Goal: Transaction & Acquisition: Purchase product/service

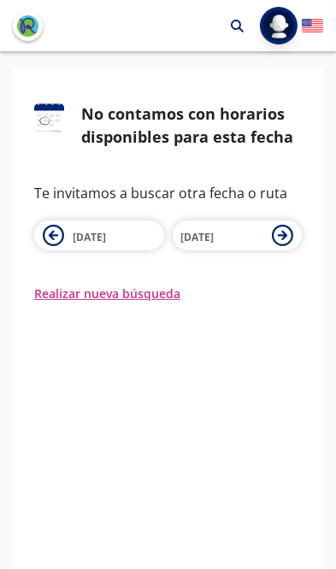
click at [56, 237] on icon at bounding box center [53, 235] width 21 height 21
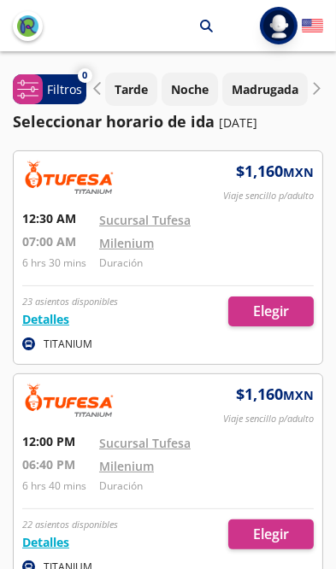
click at [188, 87] on p "Noche" at bounding box center [190, 89] width 38 height 18
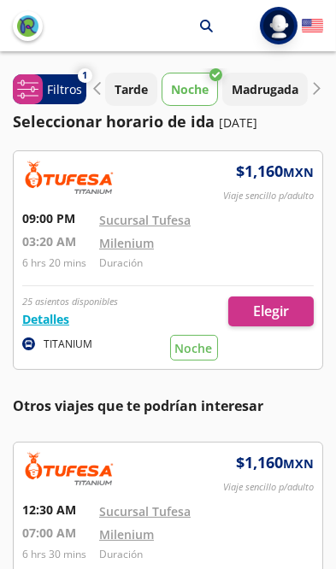
click at [275, 308] on div at bounding box center [168, 260] width 308 height 218
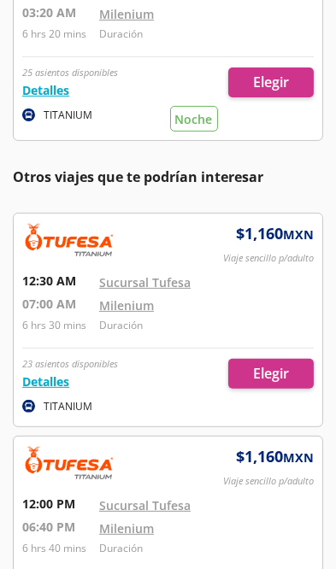
scroll to position [230, 0]
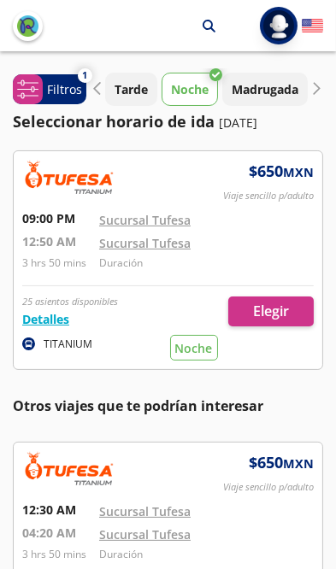
click at [192, 398] on p "Otros viajes que te podrían interesar" at bounding box center [168, 406] width 310 height 21
click at [280, 313] on div at bounding box center [168, 260] width 308 height 218
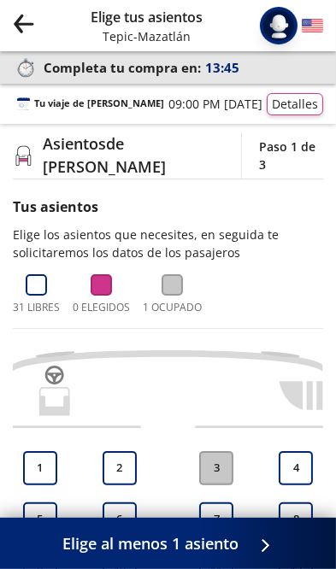
scroll to position [9, 0]
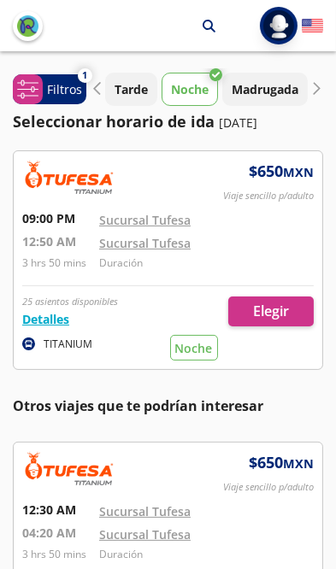
click at [200, 92] on p "Noche" at bounding box center [190, 89] width 38 height 18
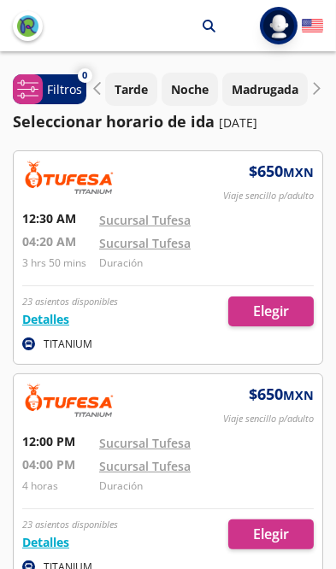
click at [186, 85] on p "Noche" at bounding box center [190, 89] width 38 height 18
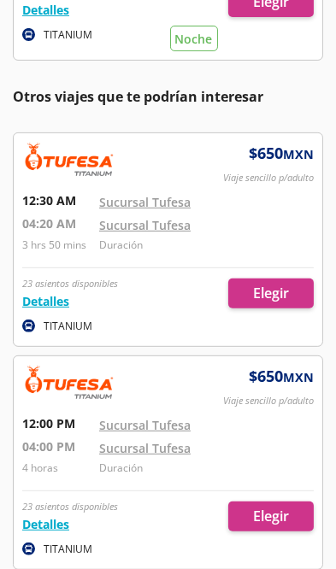
scroll to position [308, 0]
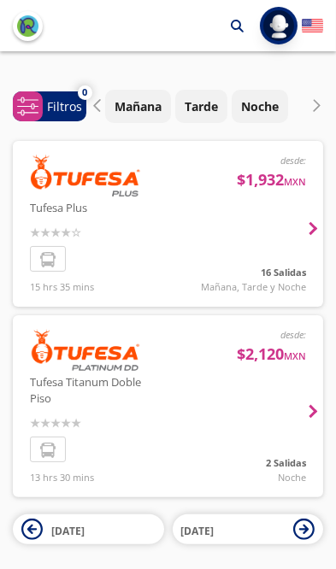
click at [267, 113] on p "Noche" at bounding box center [260, 106] width 38 height 18
click at [295, 423] on div at bounding box center [168, 406] width 310 height 182
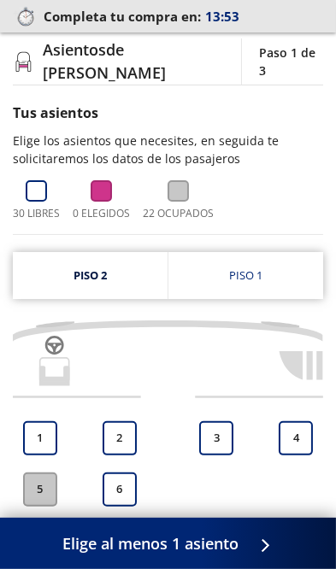
scroll to position [96, 0]
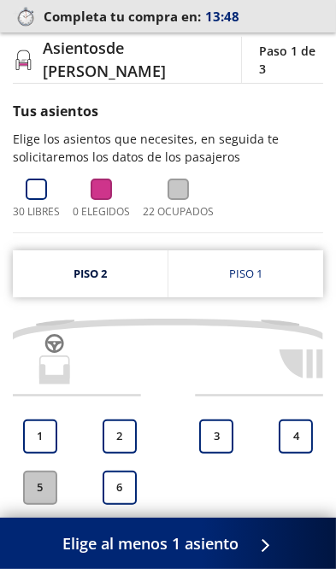
click at [261, 272] on div "Piso 1" at bounding box center [245, 274] width 33 height 17
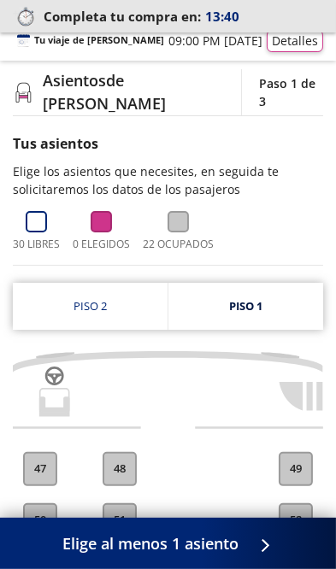
scroll to position [64, 0]
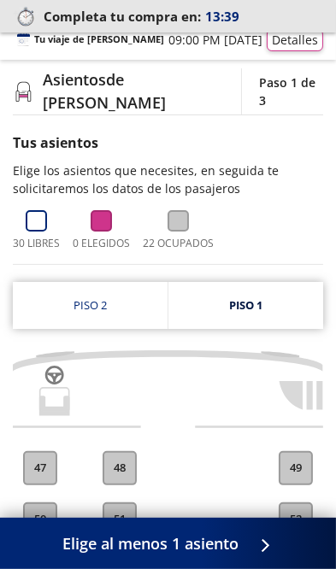
click at [84, 300] on link "Piso 2" at bounding box center [90, 305] width 155 height 47
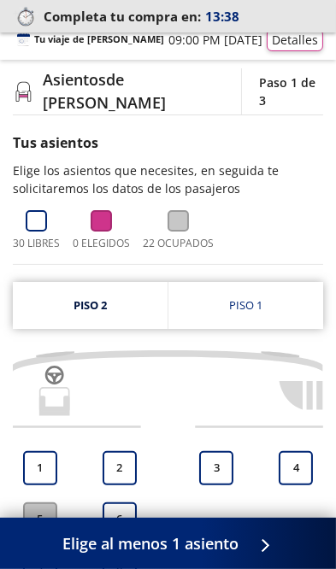
click at [101, 308] on link "Piso 2" at bounding box center [90, 305] width 155 height 47
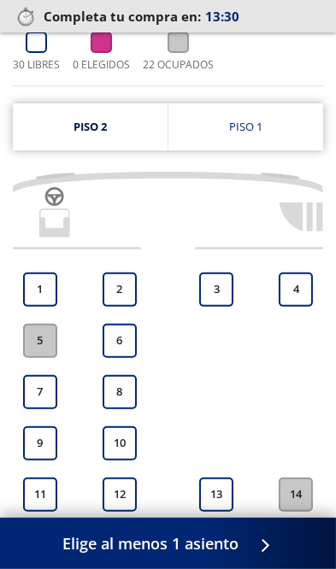
scroll to position [243, 0]
click at [296, 289] on button "4" at bounding box center [296, 290] width 34 height 34
click at [298, 291] on button "4" at bounding box center [296, 290] width 34 height 34
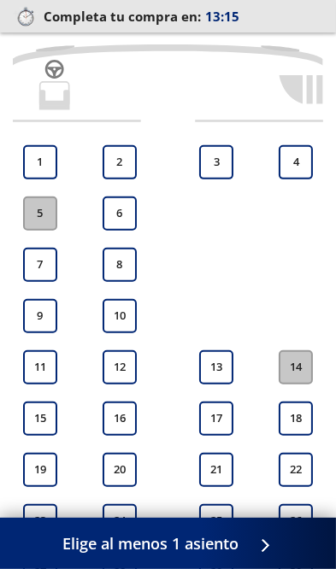
scroll to position [366, 0]
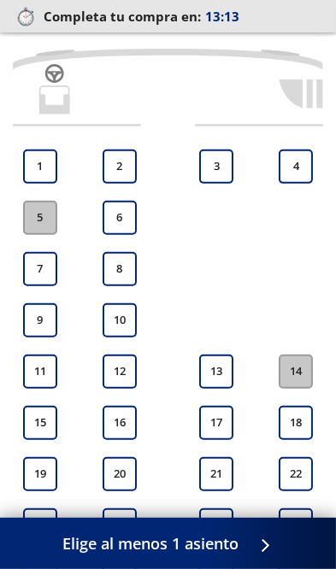
click at [295, 168] on button "4" at bounding box center [296, 167] width 34 height 34
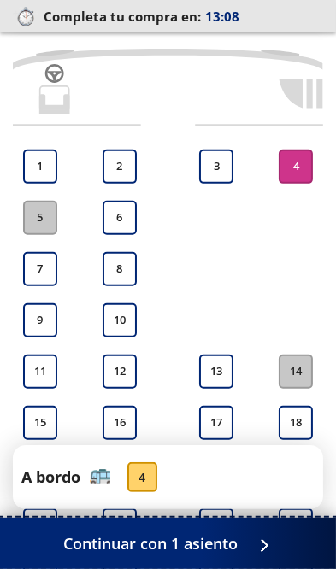
click at [178, 548] on span "Continuar con 1 asiento" at bounding box center [151, 543] width 174 height 23
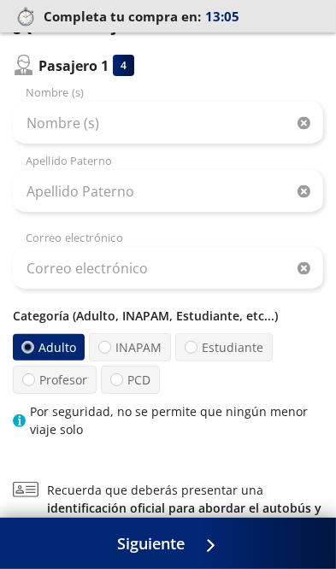
scroll to position [179, 0]
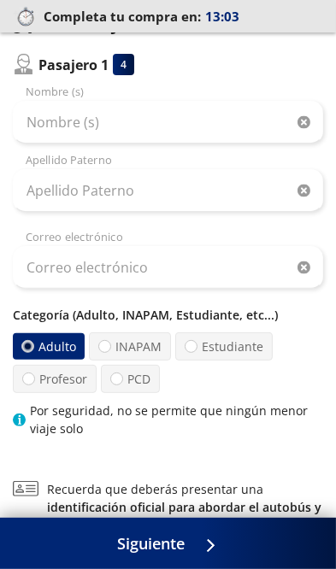
click at [139, 351] on label "INAPAM" at bounding box center [130, 346] width 82 height 28
click at [110, 351] on input "INAPAM" at bounding box center [104, 346] width 11 height 11
radio input "true"
radio input "false"
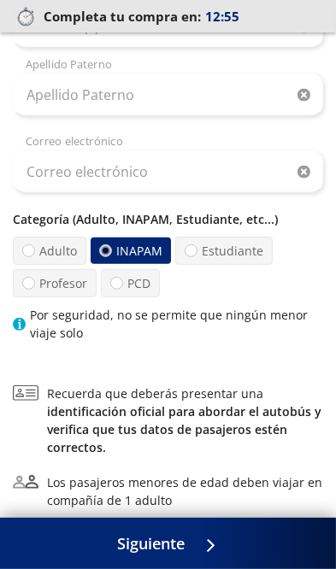
scroll to position [332, 0]
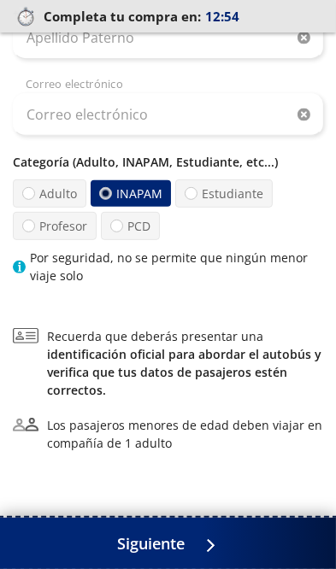
click at [180, 555] on span "Siguiente" at bounding box center [150, 543] width 67 height 23
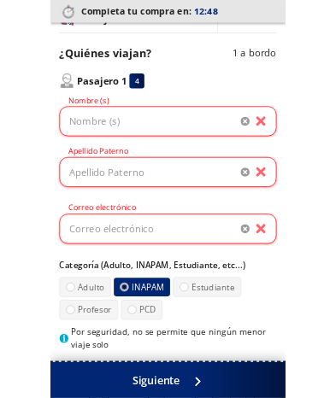
scroll to position [129, 0]
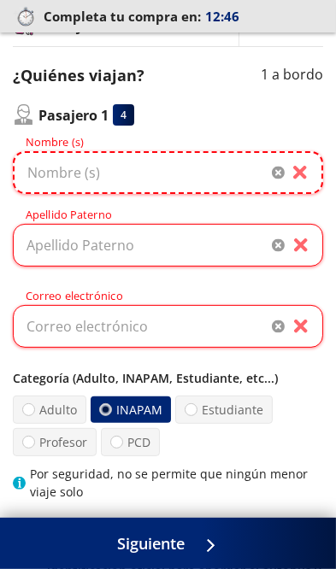
click at [58, 175] on input "Nombre (s)" at bounding box center [168, 172] width 310 height 43
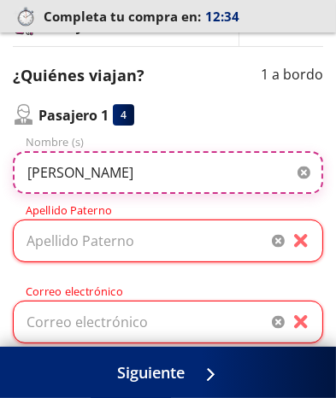
type input "[PERSON_NAME]"
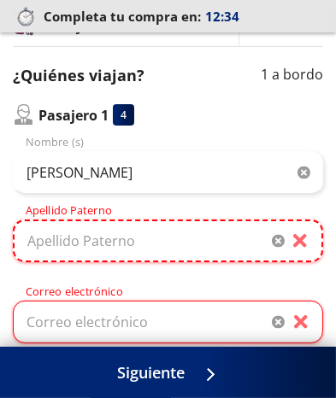
click at [83, 247] on input "Apellido Paterno" at bounding box center [168, 241] width 310 height 43
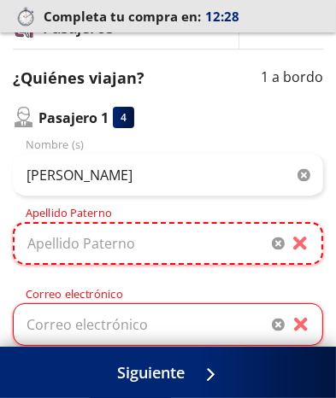
scroll to position [125, 0]
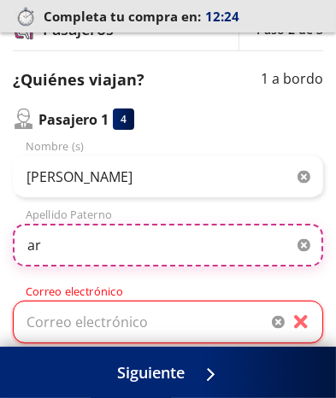
type input "a"
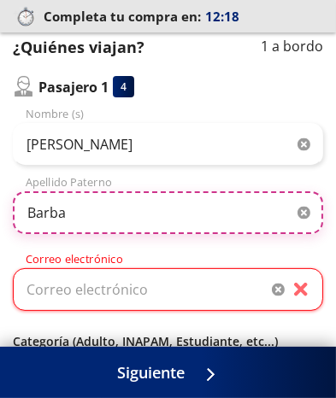
scroll to position [161, 0]
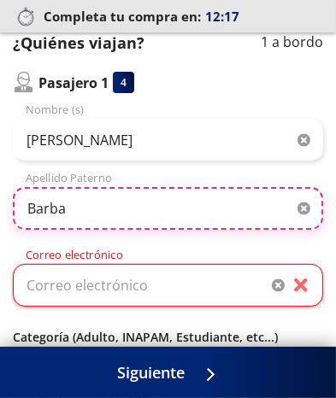
type input "Barba"
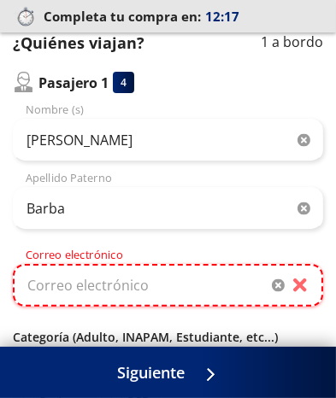
click at [87, 291] on input "Correo electrónico" at bounding box center [168, 285] width 310 height 43
type input "[EMAIL_ADDRESS][DOMAIN_NAME]"
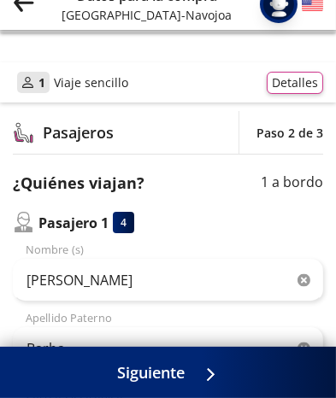
scroll to position [247, 0]
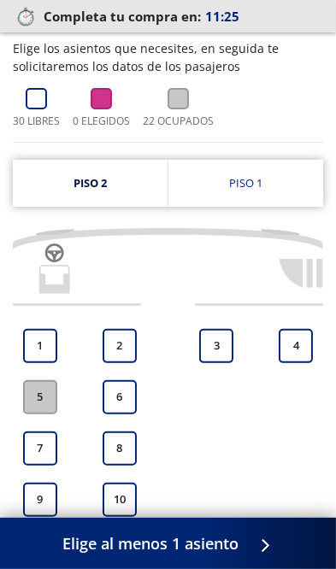
scroll to position [186, 0]
click at [296, 341] on button "4" at bounding box center [296, 346] width 34 height 34
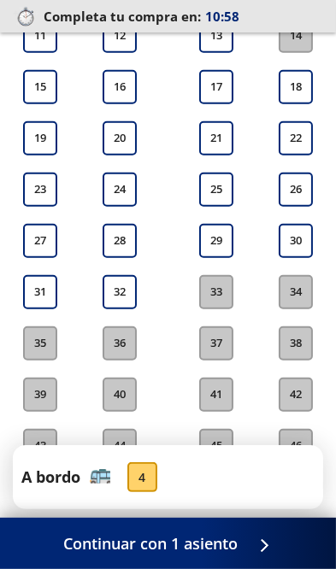
scroll to position [701, 0]
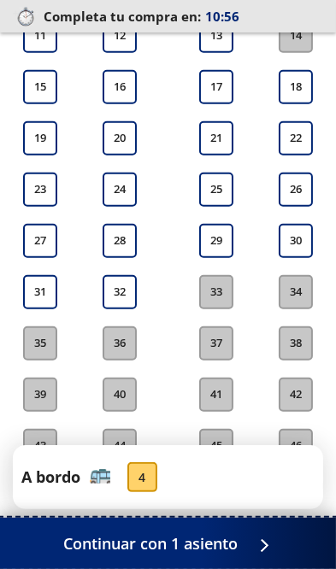
click at [252, 554] on div at bounding box center [260, 543] width 26 height 21
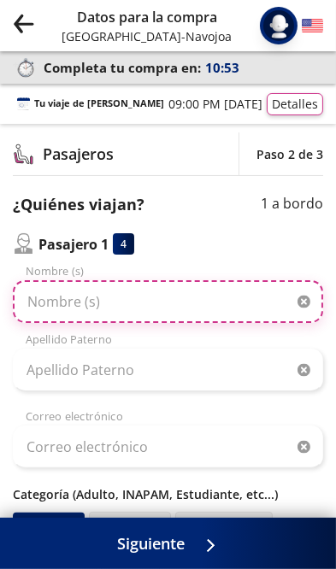
click at [67, 308] on input "Nombre (s)" at bounding box center [168, 301] width 310 height 43
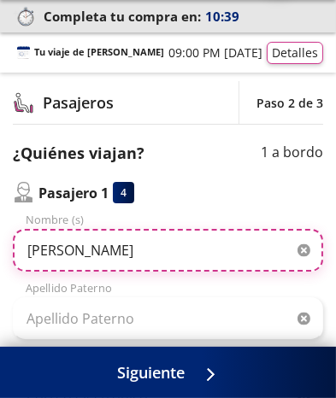
scroll to position [50, 0]
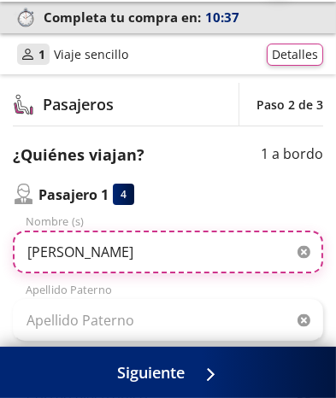
type input "[PERSON_NAME]"
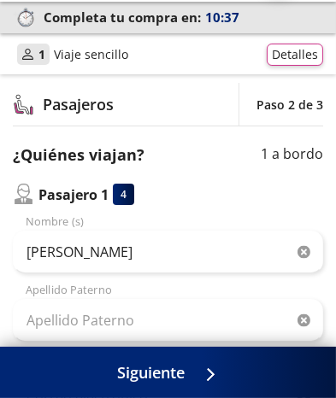
click at [279, 161] on p "1 a bordo" at bounding box center [292, 155] width 62 height 23
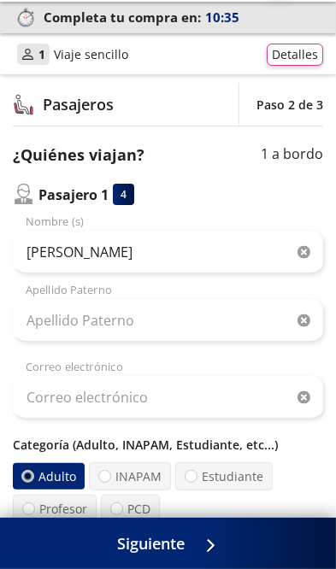
click at [267, 167] on div "¿Quiénes viajan? 1 a bordo Pasajero 1 4 [PERSON_NAME] Nombre (s) Apellido Pater…" at bounding box center [168, 356] width 310 height 424
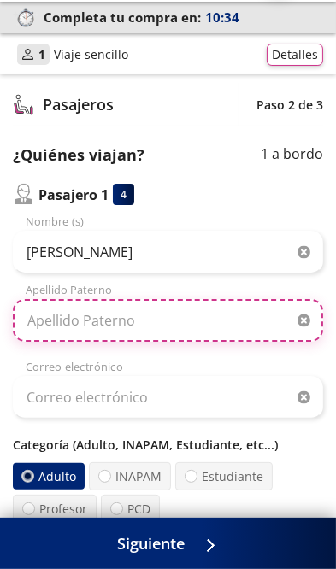
click at [78, 326] on input "Apellido Paterno" at bounding box center [168, 320] width 310 height 43
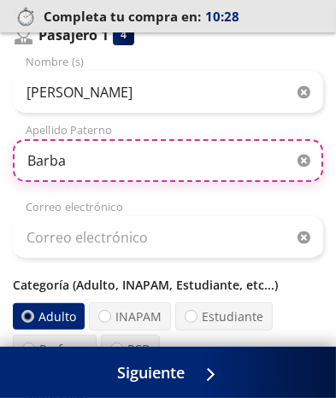
scroll to position [208, 0]
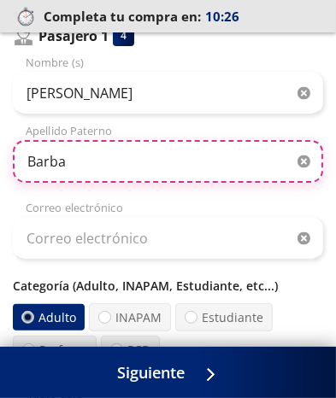
type input "Barba"
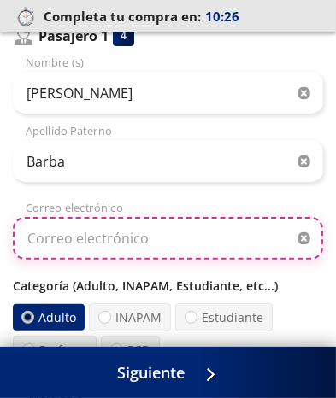
click at [109, 243] on input "Correo electrónico" at bounding box center [168, 238] width 310 height 43
type input "[EMAIL_ADDRESS][DOMAIN_NAME]"
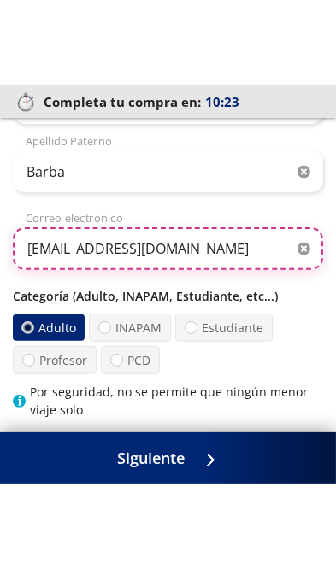
scroll to position [286, 0]
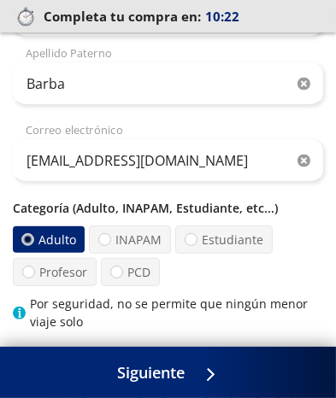
click at [114, 241] on label "INAPAM" at bounding box center [130, 240] width 82 height 28
click at [110, 241] on input "INAPAM" at bounding box center [104, 239] width 11 height 11
radio input "true"
radio input "false"
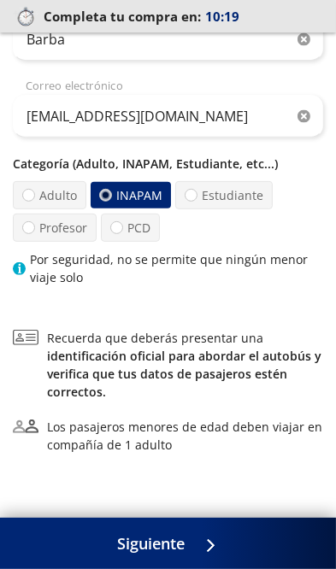
scroll to position [332, 0]
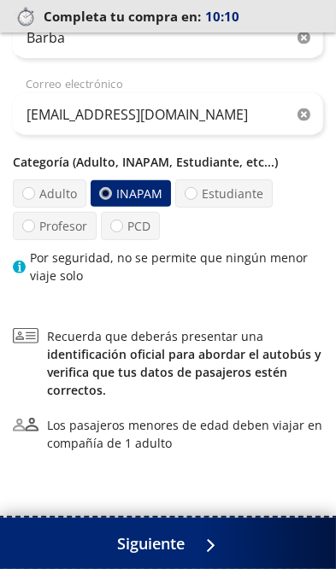
click at [204, 552] on icon at bounding box center [197, 545] width 13 height 13
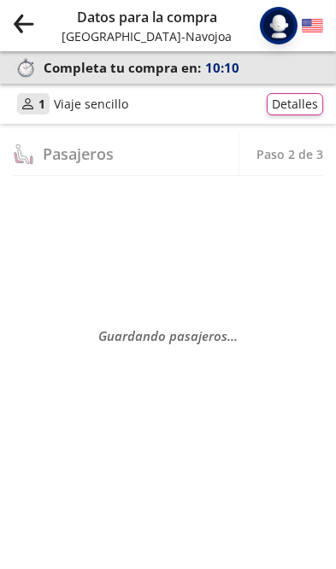
scroll to position [0, 0]
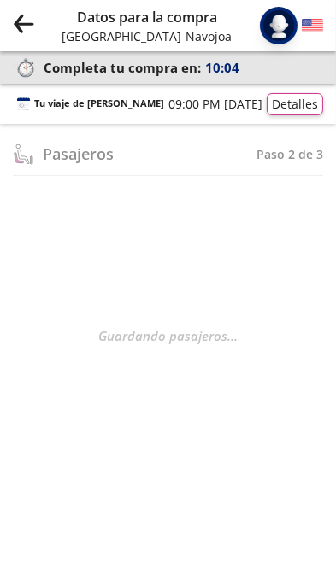
select select "MX"
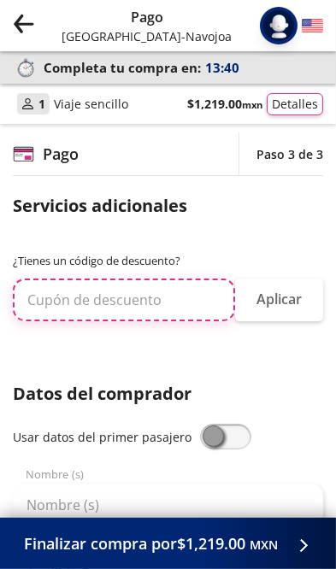
click at [116, 302] on input "text" at bounding box center [124, 300] width 222 height 43
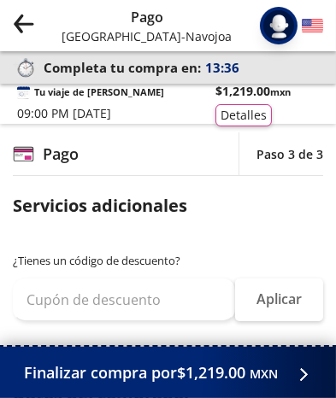
click at [132, 376] on span "Finalizar compra por $1,219.00 MXN" at bounding box center [151, 372] width 254 height 23
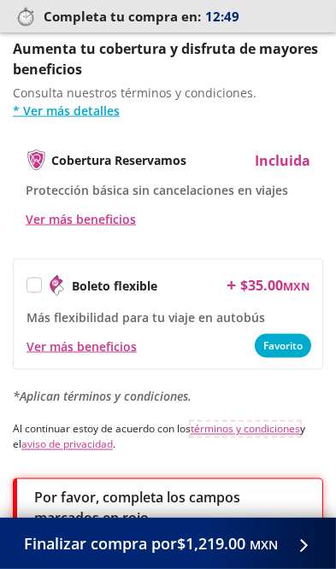
scroll to position [1439, 0]
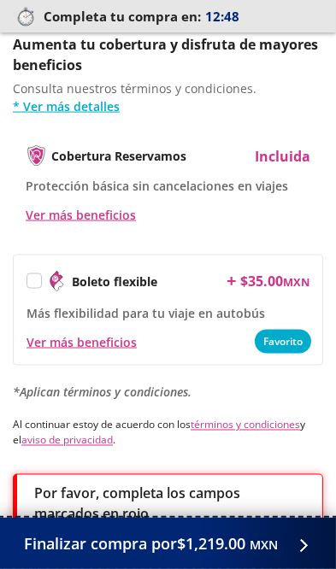
click at [200, 568] on button "Finalizar compra por $1,219.00 MXN" at bounding box center [168, 543] width 336 height 51
click at [223, 555] on span "Finalizar compra por $1,219.00 MXN" at bounding box center [151, 543] width 254 height 23
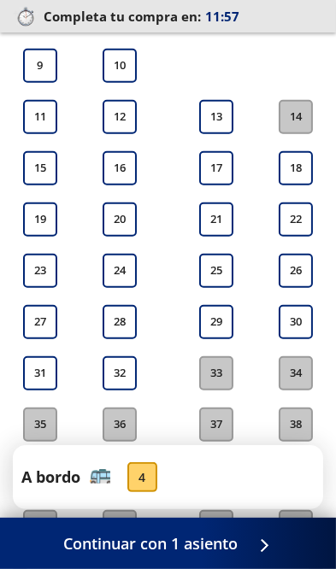
scroll to position [701, 0]
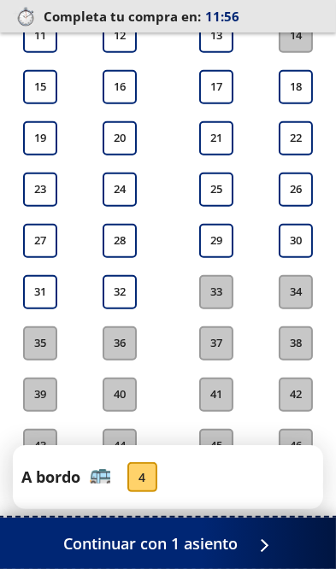
click at [232, 555] on span "Continuar con 1 asiento" at bounding box center [151, 543] width 174 height 23
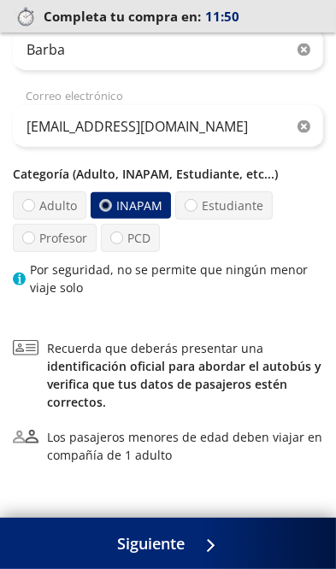
scroll to position [332, 0]
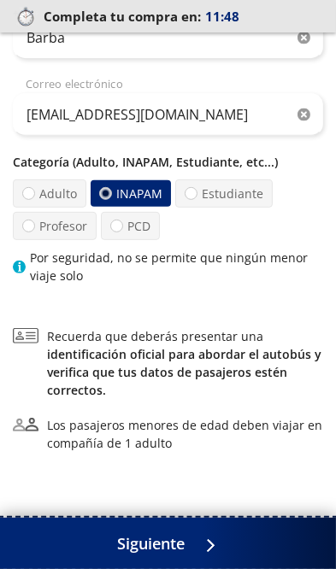
click at [213, 568] on button "Siguiente" at bounding box center [168, 543] width 336 height 51
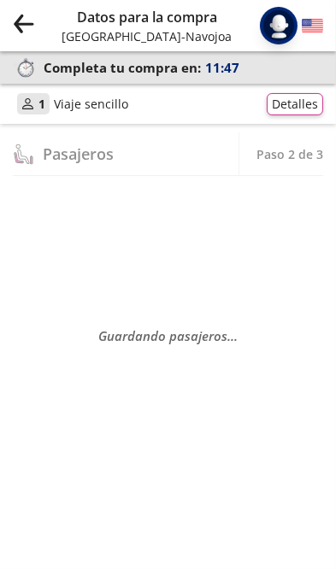
scroll to position [0, 0]
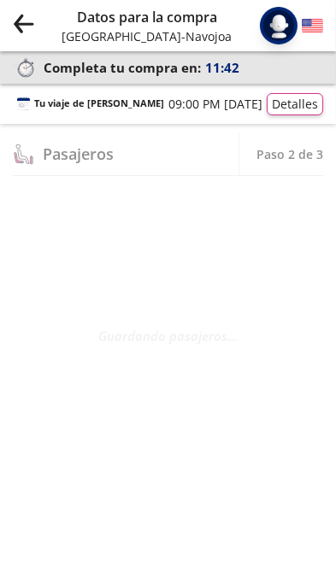
select select "MX"
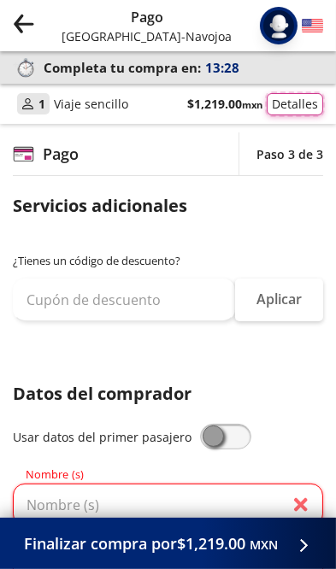
click at [291, 110] on button "Detalles" at bounding box center [295, 104] width 56 height 22
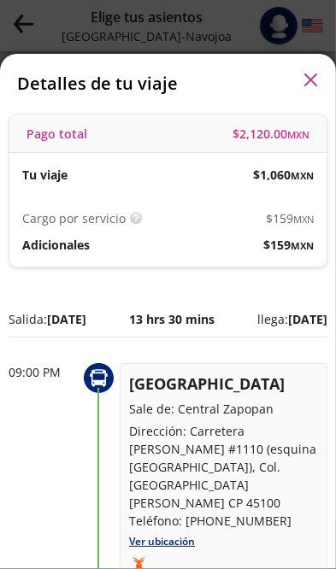
click at [313, 67] on button "button" at bounding box center [310, 80] width 26 height 26
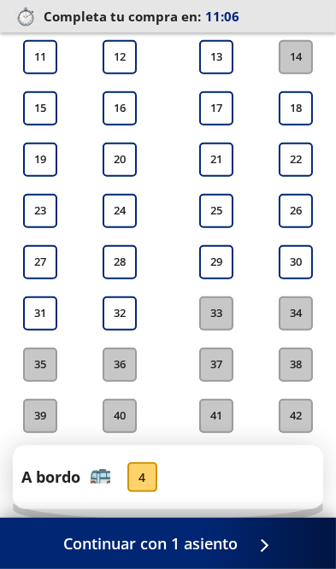
scroll to position [701, 0]
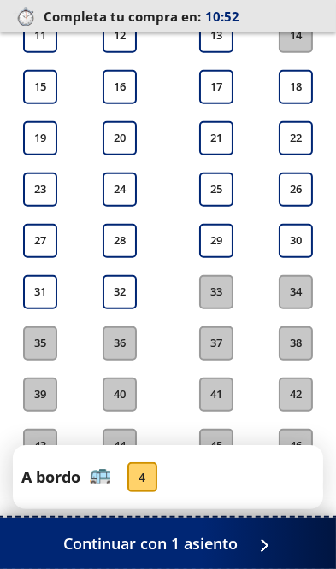
click at [239, 568] on button "Continuar con 1 asiento" at bounding box center [168, 543] width 336 height 51
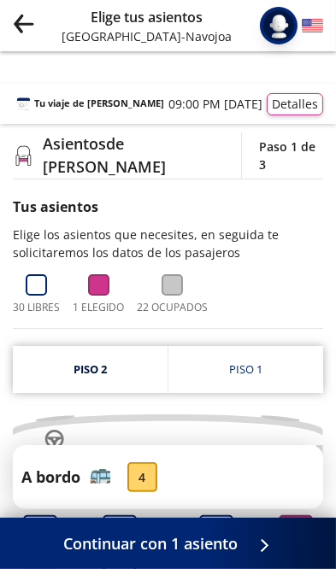
scroll to position [64, 0]
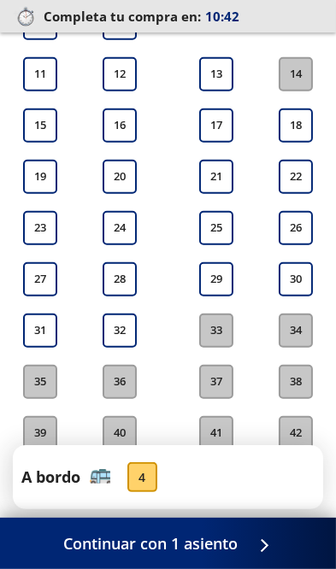
scroll to position [701, 0]
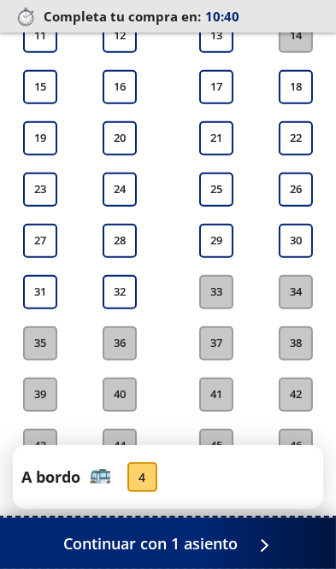
click at [250, 568] on button "Continuar con 1 asiento" at bounding box center [168, 543] width 336 height 51
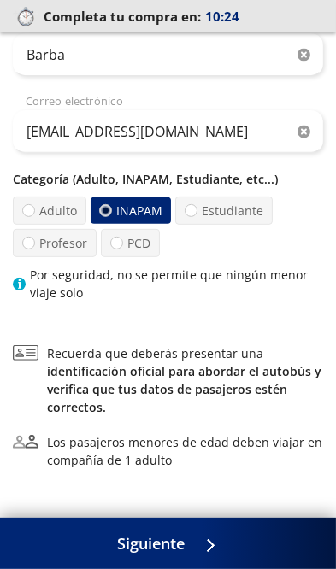
scroll to position [332, 0]
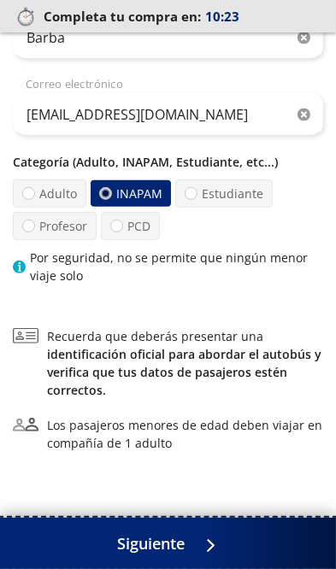
click at [208, 552] on icon at bounding box center [201, 545] width 13 height 13
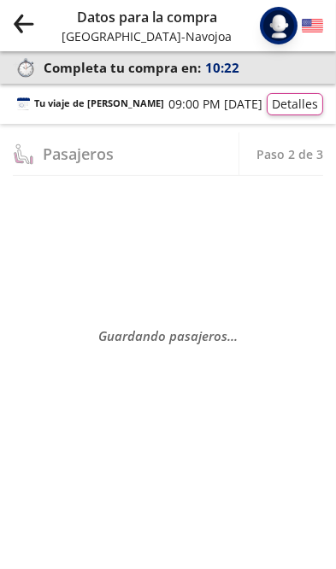
scroll to position [0, 0]
select select "MX"
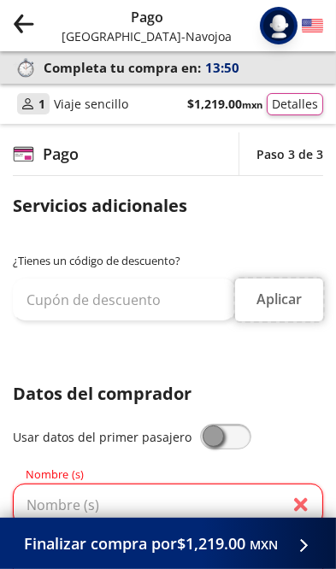
click at [285, 306] on button "Aplicar" at bounding box center [279, 300] width 88 height 43
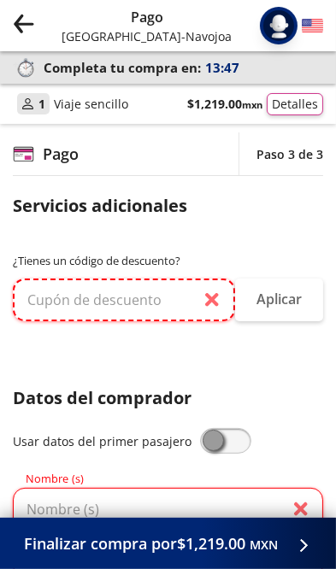
click at [114, 307] on input "text" at bounding box center [124, 300] width 222 height 43
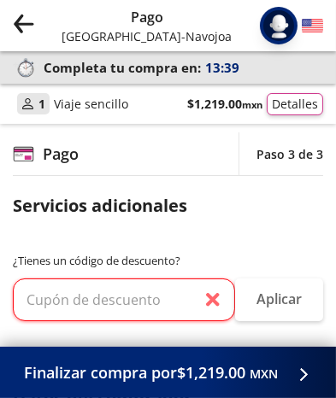
click at [51, 155] on h4 "Pago" at bounding box center [61, 154] width 36 height 23
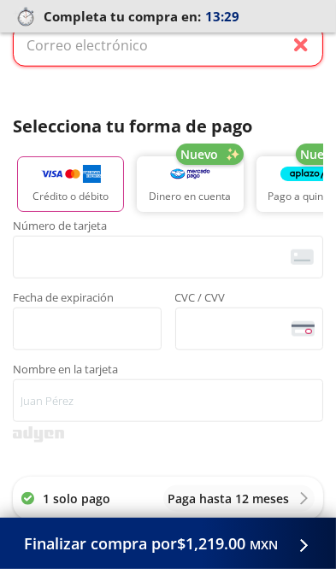
scroll to position [828, 0]
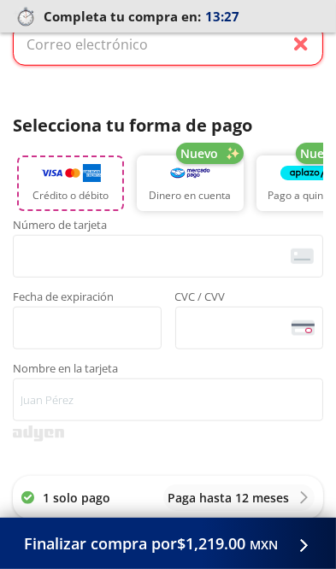
click at [74, 191] on p "Crédito o débito" at bounding box center [70, 195] width 76 height 15
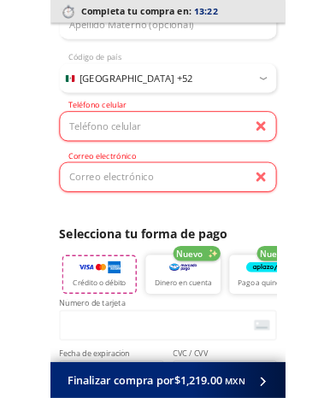
scroll to position [619, 0]
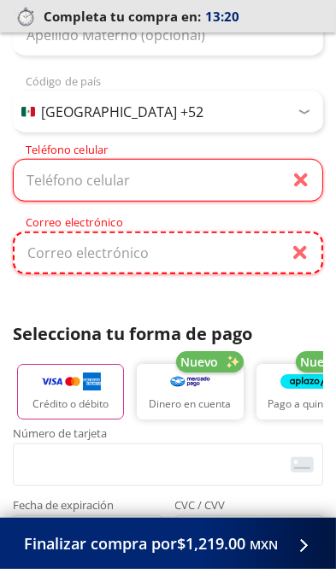
click at [100, 258] on input "Correo electrónico" at bounding box center [168, 253] width 310 height 43
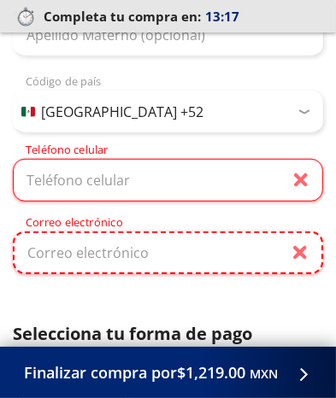
type input "[EMAIL_ADDRESS][DOMAIN_NAME]"
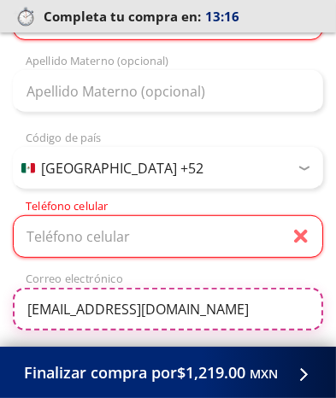
scroll to position [562, 0]
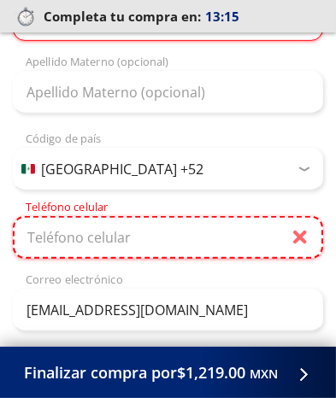
click at [92, 234] on input "Teléfono celular" at bounding box center [168, 237] width 310 height 43
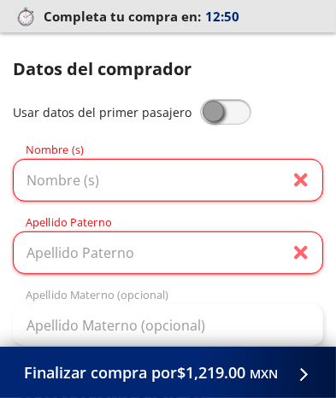
scroll to position [350, 0]
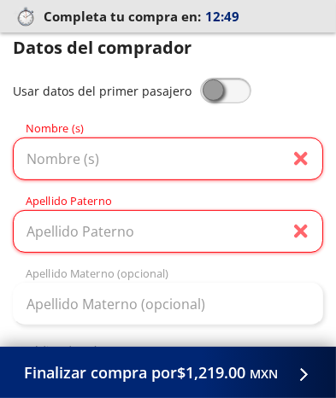
type input "662 100 2116"
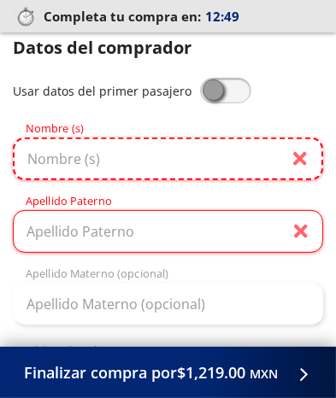
click at [85, 162] on input "Nombre (s)" at bounding box center [168, 159] width 310 height 43
click at [53, 149] on input "Nombre (s)" at bounding box center [168, 159] width 310 height 43
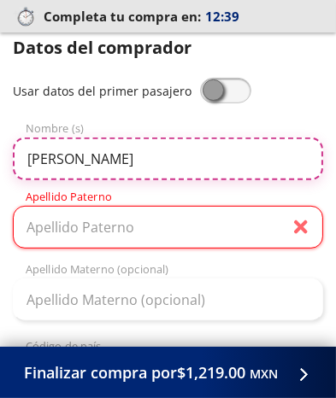
type input "santos Elena"
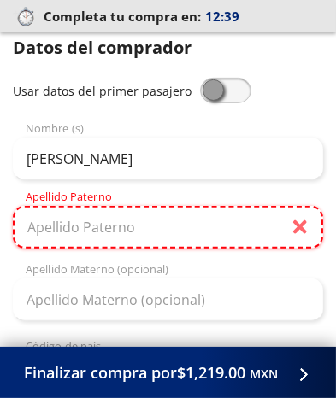
click at [79, 226] on input "Apellido Paterno" at bounding box center [168, 227] width 310 height 43
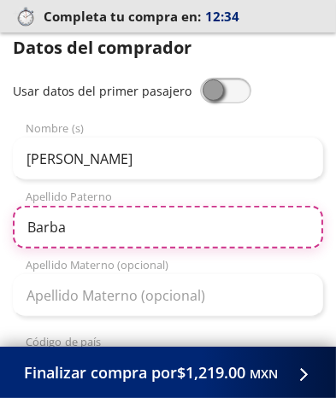
scroll to position [367, 0]
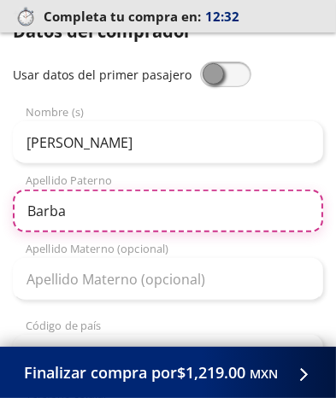
type input "Barba"
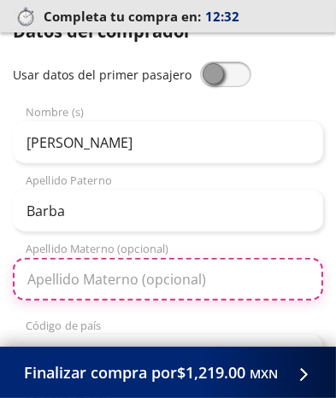
click at [73, 285] on input "Apellido Materno (opcional)" at bounding box center [168, 279] width 310 height 43
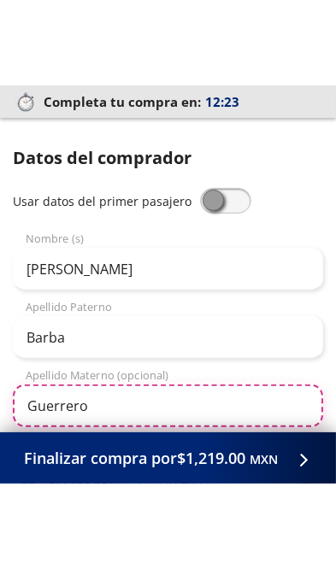
scroll to position [326, 0]
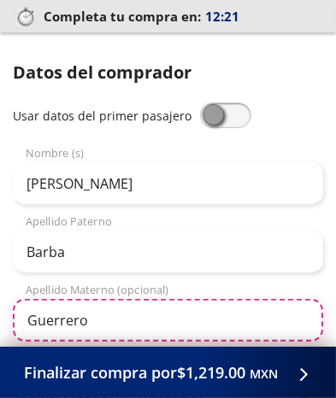
type input "Guerrero"
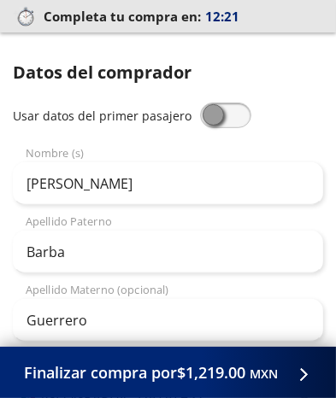
click at [214, 118] on span at bounding box center [225, 116] width 51 height 26
click at [200, 103] on input "checkbox" at bounding box center [200, 103] width 0 height 0
type input "[PERSON_NAME]"
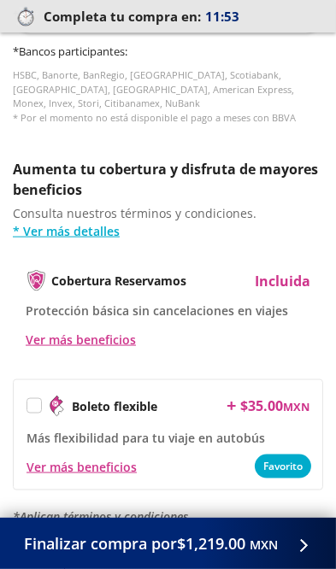
scroll to position [1296, 0]
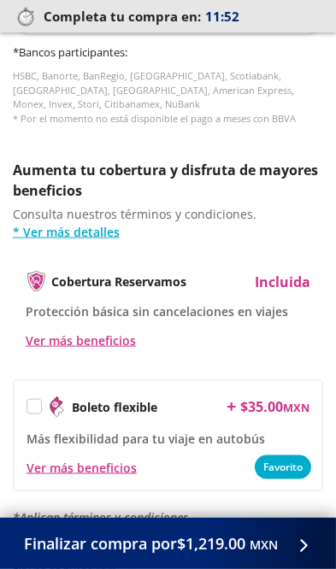
click at [33, 400] on label at bounding box center [34, 407] width 14 height 14
click at [33, 404] on input "Boleto flexible" at bounding box center [32, 409] width 11 height 11
click at [74, 460] on div "Ver más beneficios" at bounding box center [81, 468] width 110 height 18
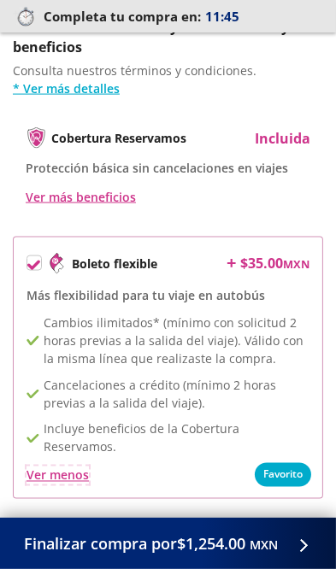
scroll to position [1439, 0]
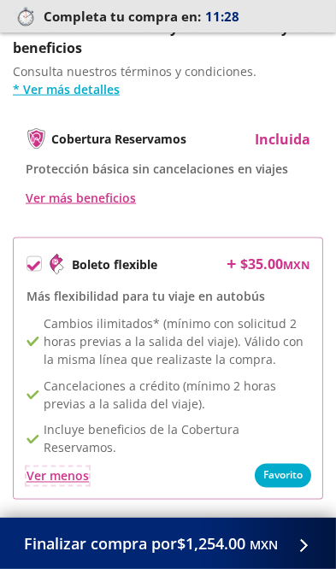
click at [56, 467] on div "Ver menos" at bounding box center [57, 476] width 62 height 18
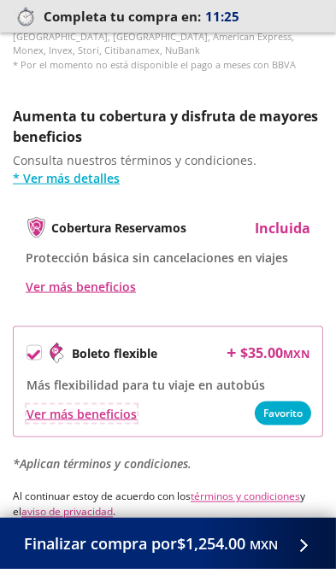
scroll to position [1341, 0]
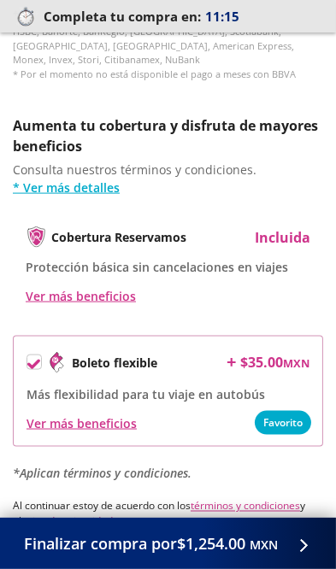
click at [32, 360] on icon at bounding box center [33, 364] width 13 height 9
click at [32, 360] on input "Boleto flexible" at bounding box center [32, 365] width 11 height 11
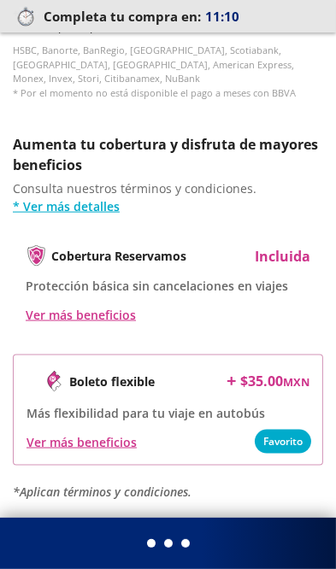
scroll to position [1320, 0]
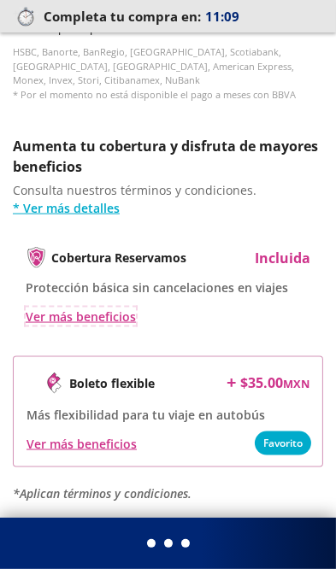
click at [86, 308] on div "Ver más beneficios" at bounding box center [81, 317] width 110 height 18
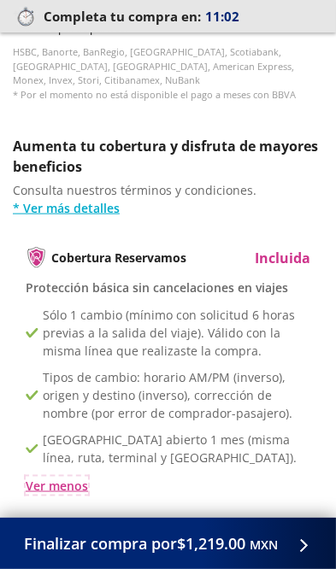
click at [73, 477] on div "Ver menos" at bounding box center [57, 486] width 62 height 18
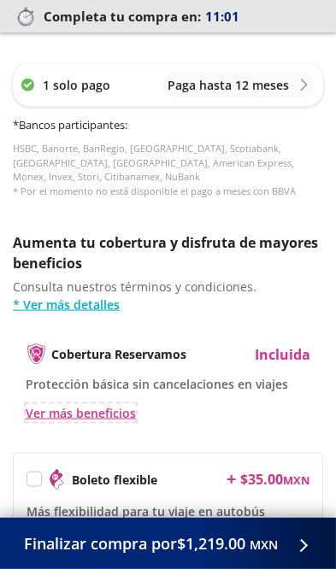
scroll to position [1209, 0]
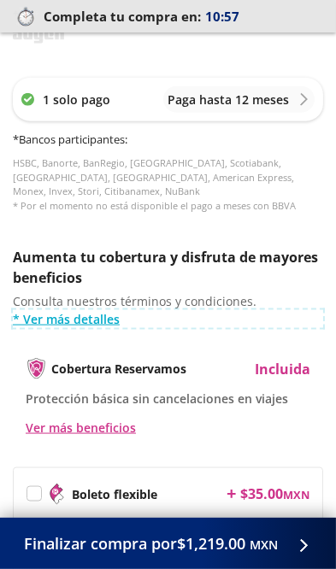
click at [72, 310] on link "* Ver más detalles" at bounding box center [168, 319] width 310 height 18
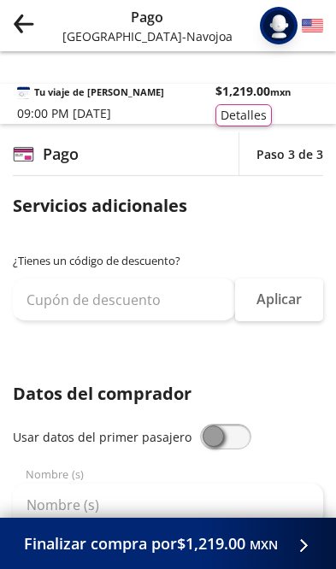
select select "MX"
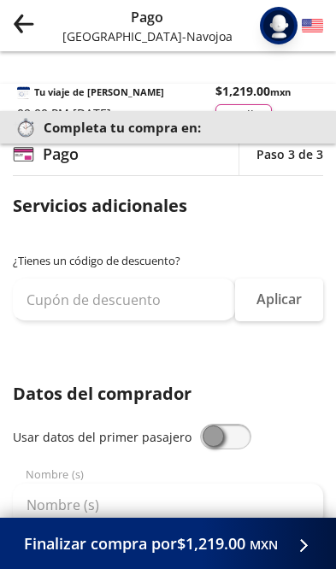
select select "MX"
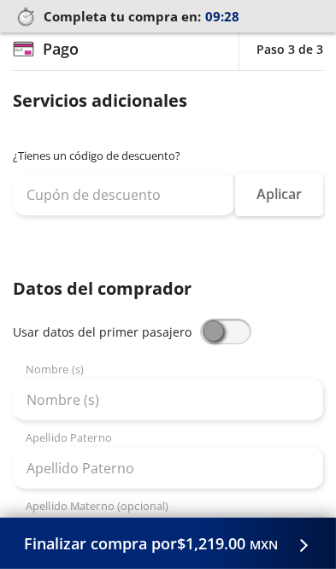
scroll to position [92, 0]
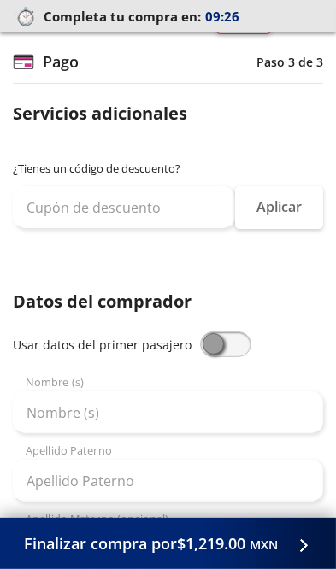
click at [101, 444] on div "Apellido Paterno" at bounding box center [168, 473] width 310 height 60
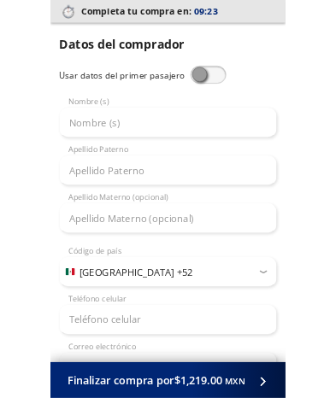
scroll to position [332, 0]
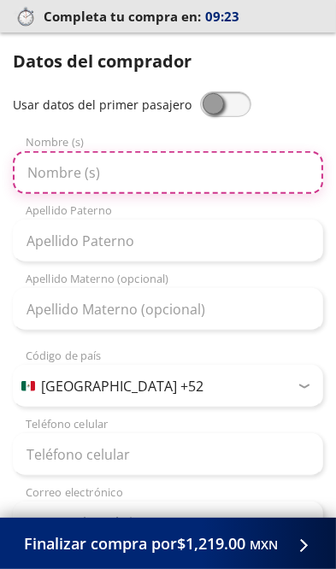
click at [67, 170] on input "Nombre (s)" at bounding box center [168, 172] width 310 height 43
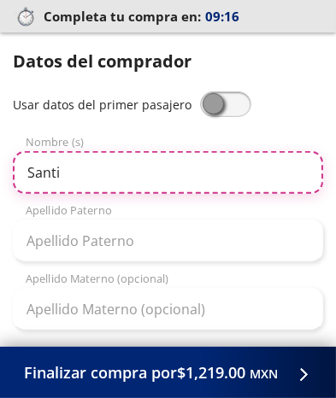
type input "[PERSON_NAME]"
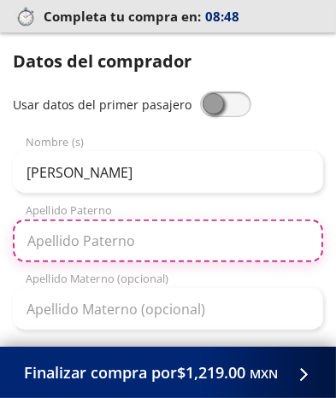
click at [77, 246] on input "Apellido Paterno" at bounding box center [168, 241] width 310 height 43
type input "Barba"
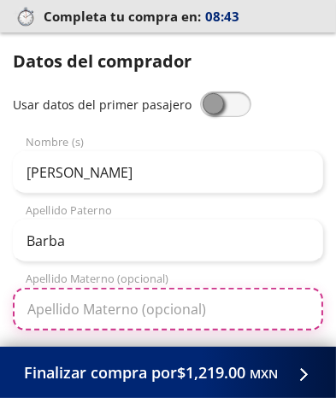
click at [99, 314] on input "Apellido Materno (opcional)" at bounding box center [168, 309] width 310 height 43
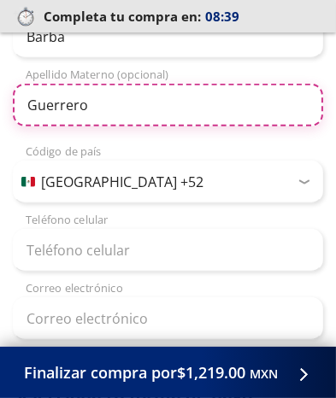
scroll to position [544, 0]
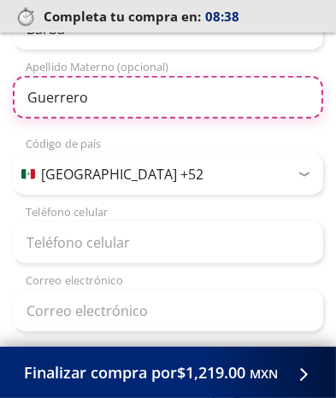
type input "Guerrero"
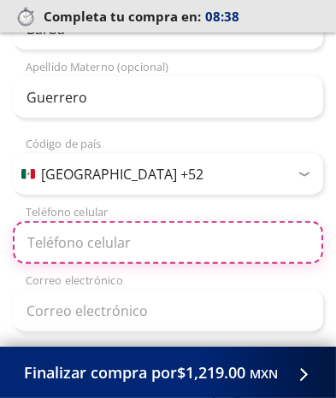
click at [77, 241] on input "Teléfono celular" at bounding box center [168, 242] width 310 height 43
type input "662 100 2116"
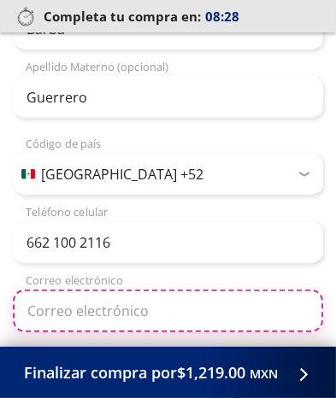
click at [78, 314] on input "Correo electrónico" at bounding box center [168, 311] width 310 height 43
type input "ebarbag1208@gmail.com"
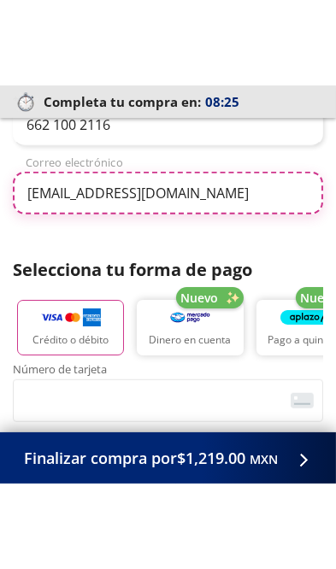
scroll to position [751, 0]
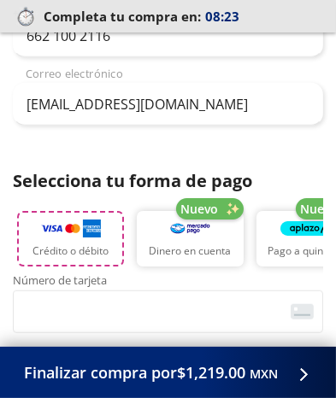
click at [72, 251] on p "Crédito o débito" at bounding box center [70, 250] width 76 height 15
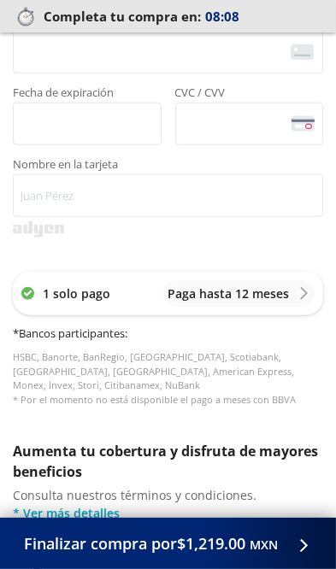
scroll to position [1010, 0]
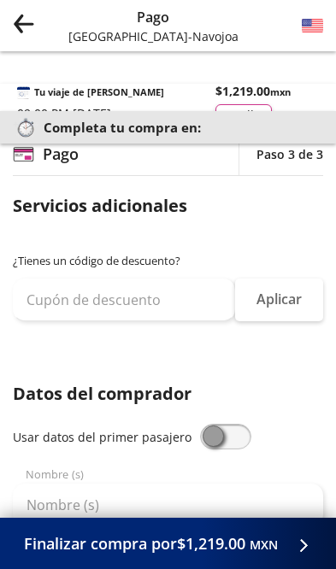
select select "MX"
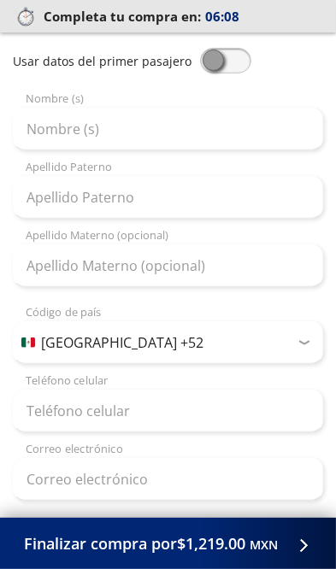
scroll to position [378, 0]
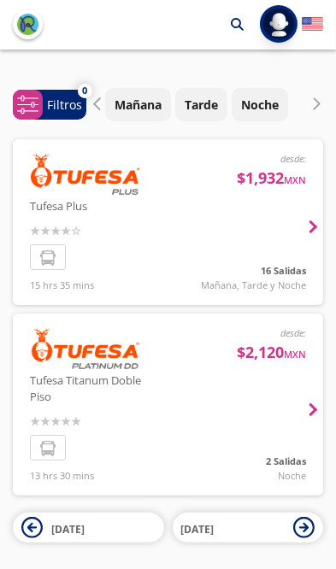
scroll to position [12, 0]
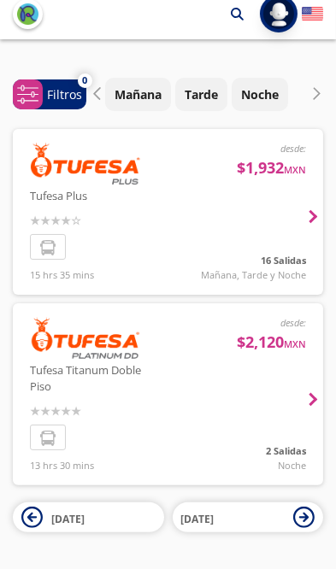
click at [307, 405] on div at bounding box center [168, 394] width 310 height 182
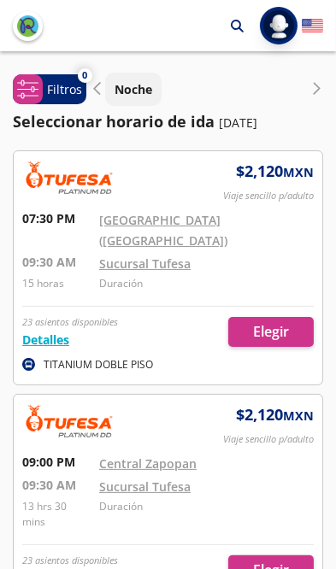
click at [137, 93] on p "Noche" at bounding box center [133, 89] width 38 height 18
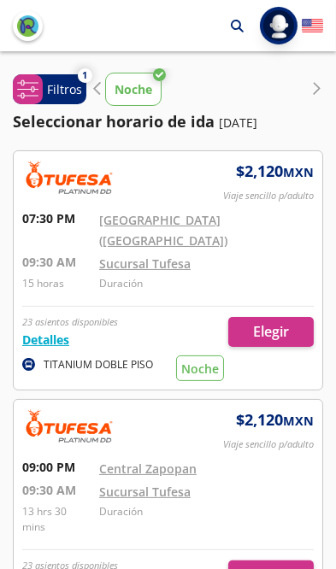
click at [216, 352] on div at bounding box center [168, 270] width 308 height 238
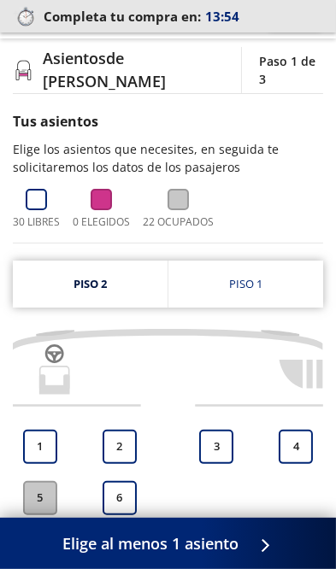
scroll to position [95, 0]
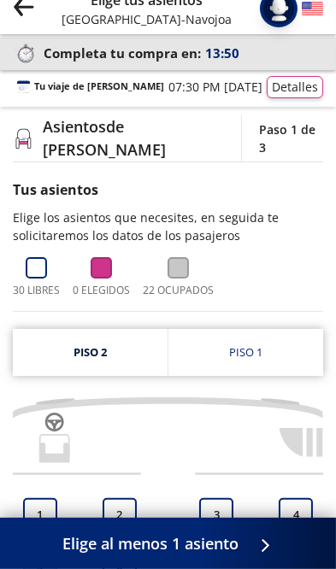
scroll to position [0, 0]
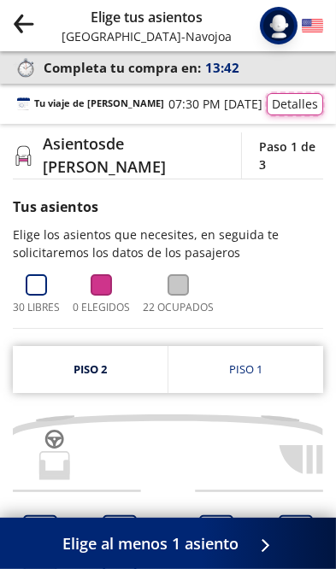
click at [289, 109] on button "Detalles" at bounding box center [295, 104] width 56 height 22
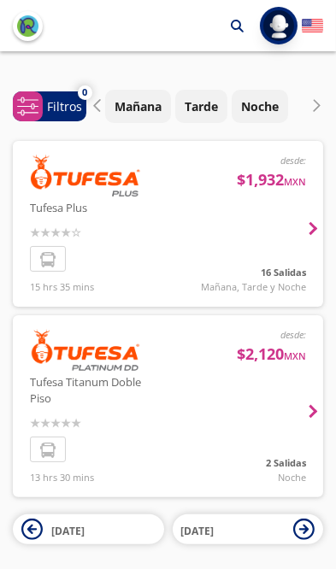
click at [264, 112] on p "Noche" at bounding box center [260, 106] width 38 height 18
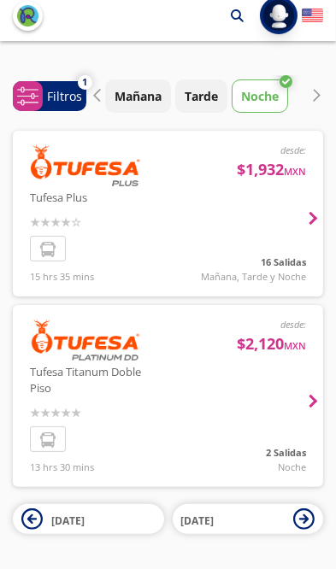
scroll to position [27, 0]
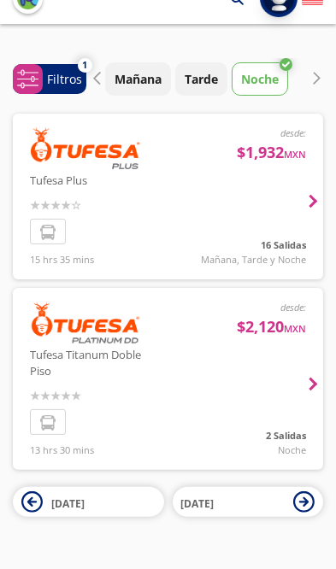
click at [308, 384] on div at bounding box center [168, 379] width 310 height 182
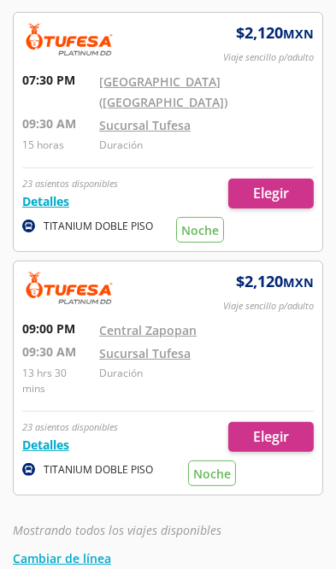
scroll to position [144, 0]
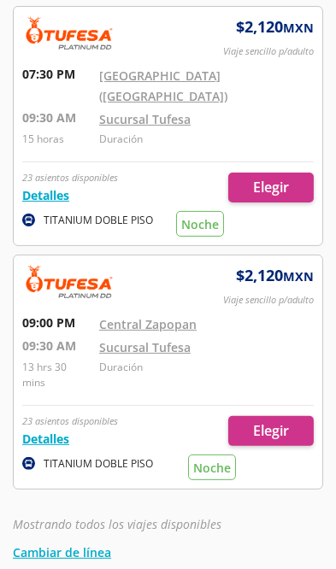
click at [274, 411] on div at bounding box center [168, 371] width 308 height 233
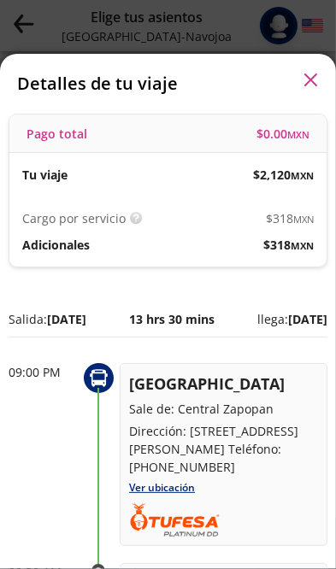
click at [311, 73] on icon "button" at bounding box center [310, 79] width 13 height 13
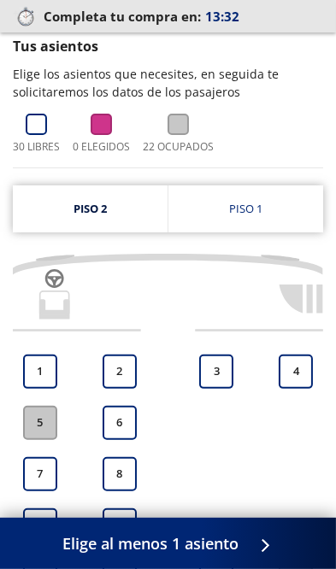
scroll to position [168, 0]
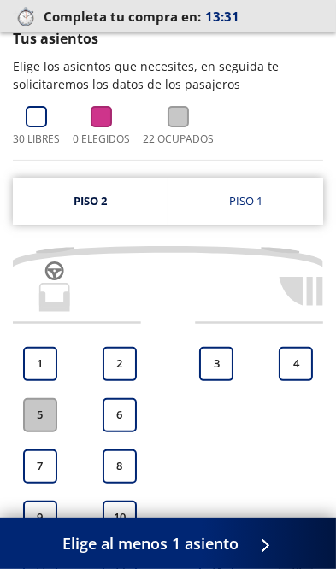
click at [297, 360] on button "4" at bounding box center [296, 364] width 34 height 34
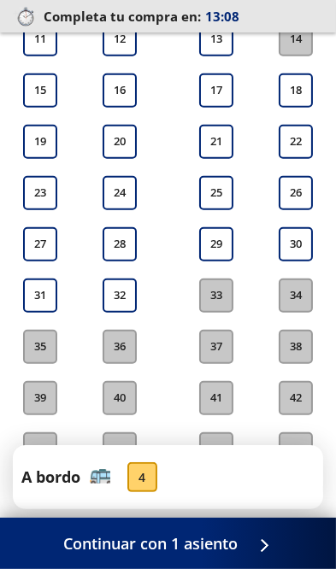
scroll to position [701, 0]
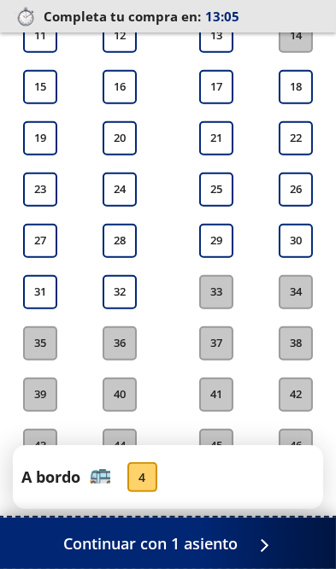
click at [249, 554] on div at bounding box center [260, 543] width 26 height 21
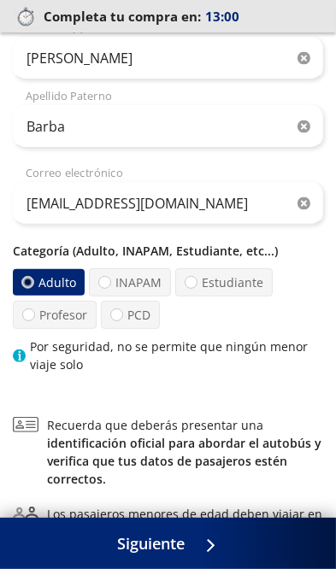
scroll to position [246, 0]
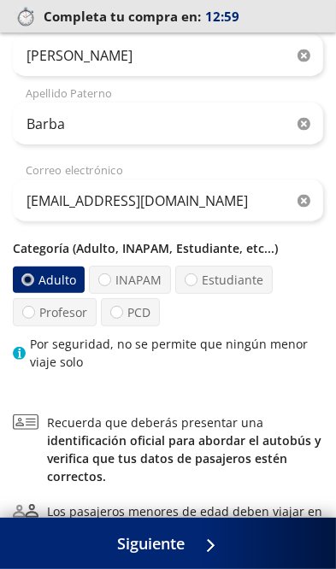
click at [130, 283] on label "INAPAM" at bounding box center [130, 280] width 82 height 28
click at [110, 283] on input "INAPAM" at bounding box center [104, 279] width 11 height 11
radio input "true"
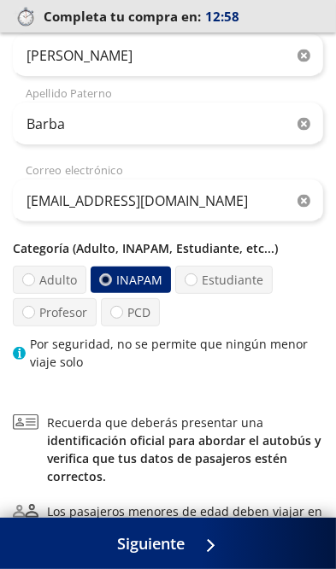
radio input "false"
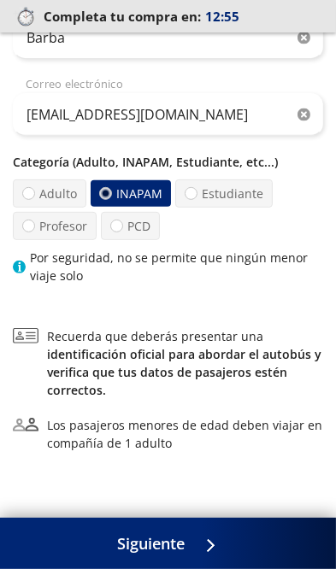
scroll to position [331, 0]
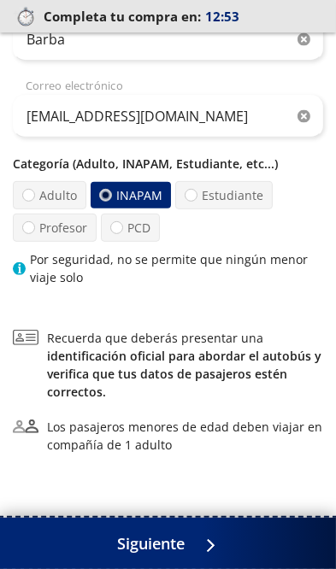
click at [209, 554] on div at bounding box center [206, 543] width 26 height 21
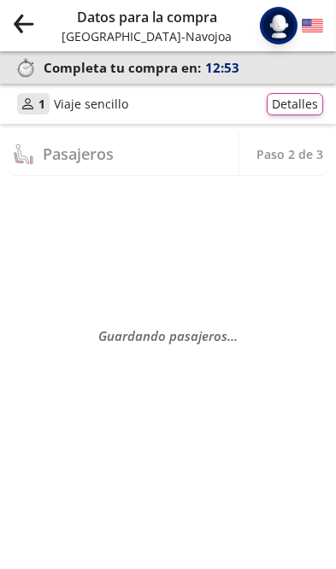
scroll to position [0, 0]
select select "MX"
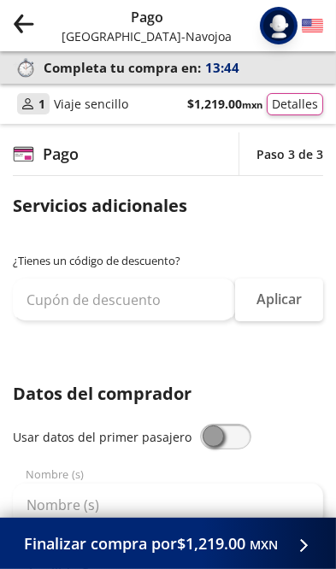
scroll to position [22, 0]
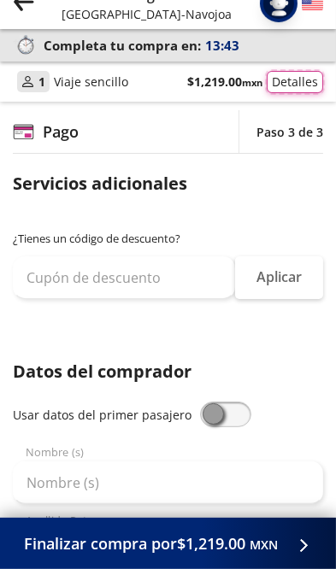
click at [287, 85] on button "Detalles" at bounding box center [295, 82] width 56 height 22
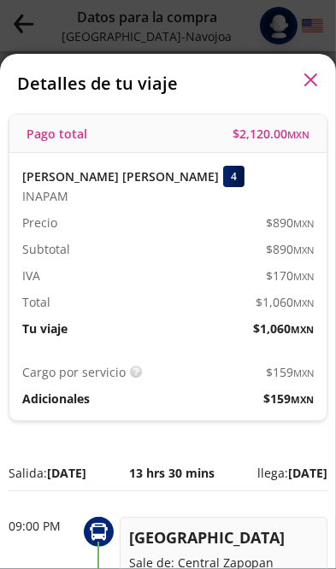
click at [305, 73] on icon "button" at bounding box center [310, 79] width 13 height 13
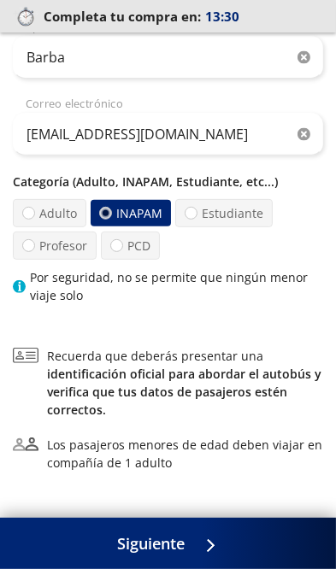
scroll to position [332, 0]
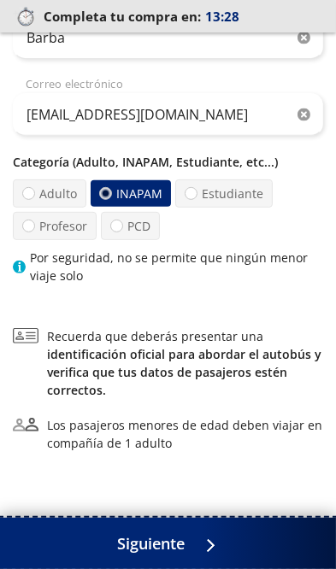
click at [218, 554] on div at bounding box center [206, 543] width 26 height 21
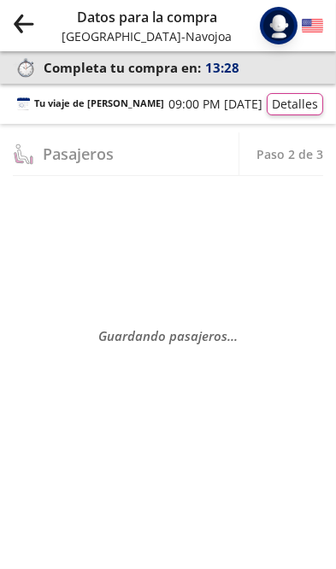
scroll to position [0, 0]
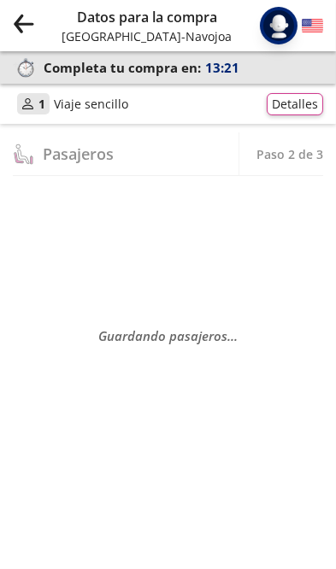
select select "MX"
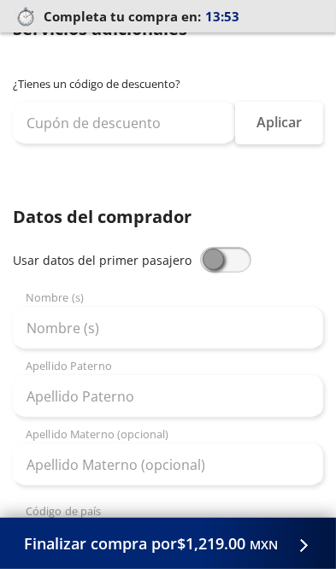
scroll to position [188, 0]
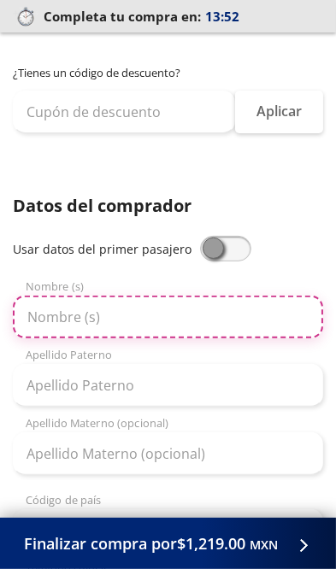
click at [73, 323] on input "Nombre (s)" at bounding box center [168, 317] width 310 height 43
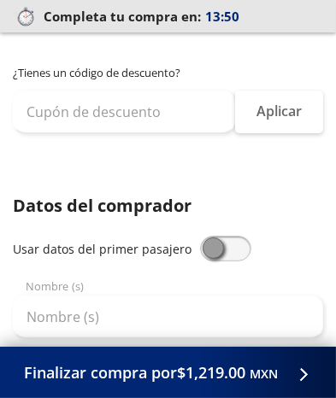
click at [219, 254] on span at bounding box center [225, 249] width 51 height 26
click at [200, 236] on input "checkbox" at bounding box center [200, 236] width 0 height 0
type input "[PERSON_NAME]"
type input "Barba"
type input "[EMAIL_ADDRESS][DOMAIN_NAME]"
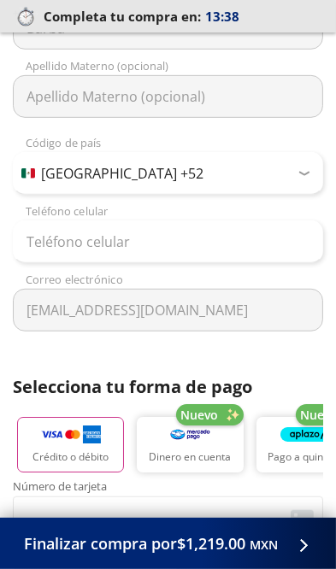
scroll to position [546, 0]
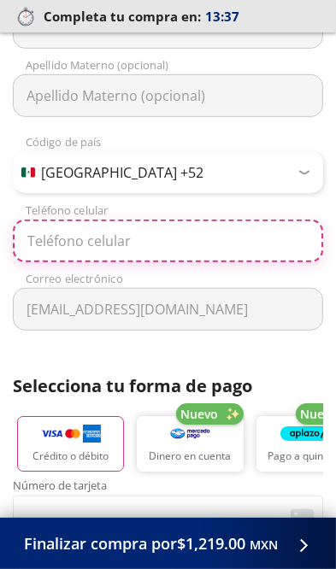
click at [70, 243] on input "Teléfono celular" at bounding box center [168, 241] width 310 height 43
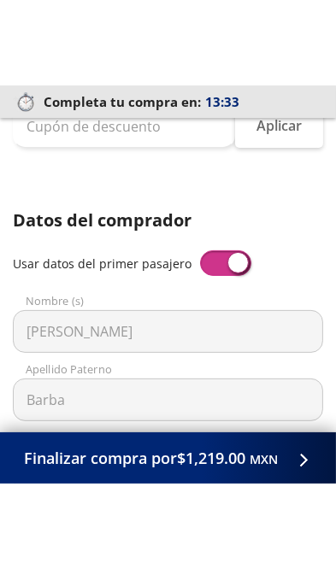
scroll to position [260, 0]
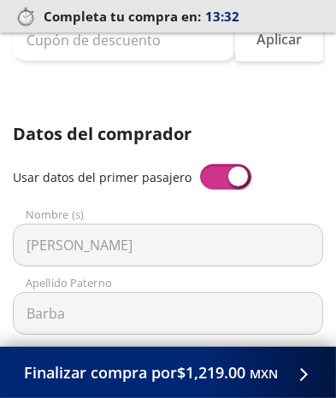
click at [217, 173] on span at bounding box center [225, 177] width 51 height 26
click at [200, 164] on input "checkbox" at bounding box center [200, 164] width 0 height 0
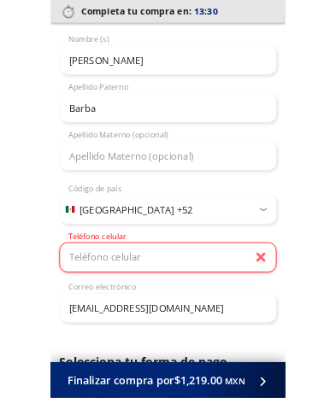
scroll to position [419, 0]
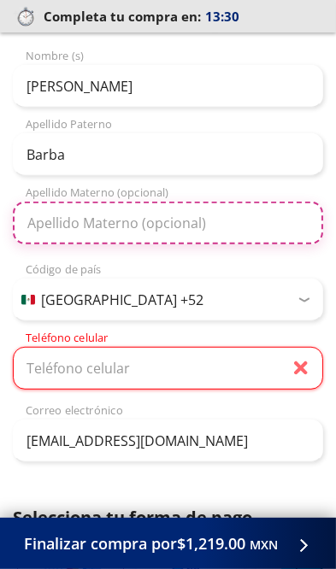
click at [87, 225] on input "Apellido Materno (opcional)" at bounding box center [168, 223] width 310 height 43
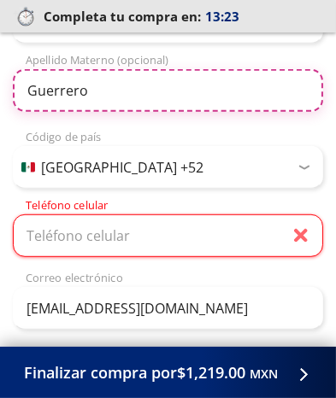
scroll to position [557, 0]
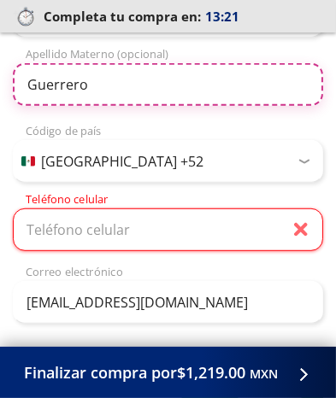
type input "Guerrero"
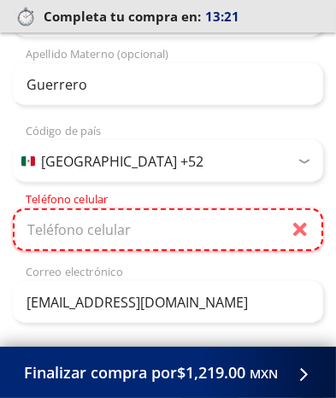
click at [74, 234] on input "Teléfono celular" at bounding box center [168, 229] width 310 height 43
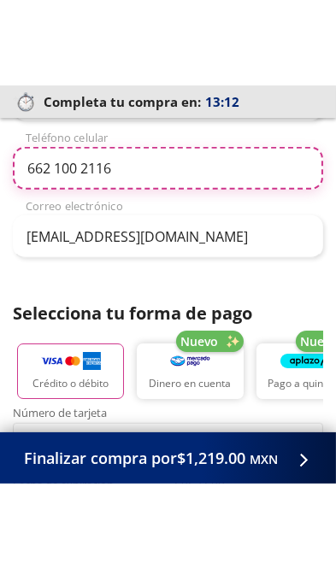
scroll to position [707, 0]
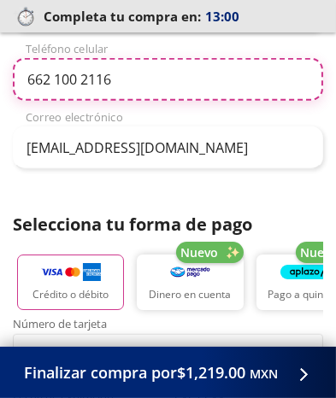
type input "662 100 2116"
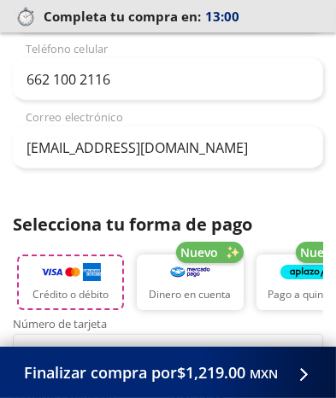
click at [79, 287] on p "Crédito o débito" at bounding box center [70, 294] width 76 height 15
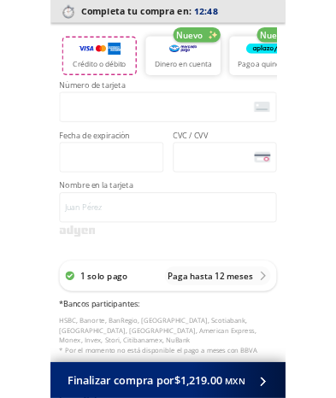
scroll to position [912, 0]
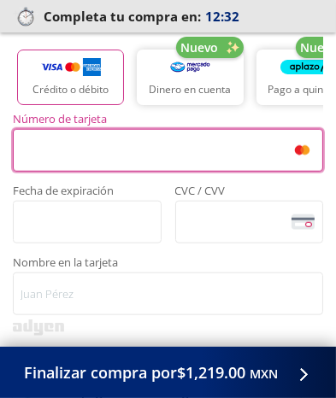
click at [186, 202] on span "<p>Your browser does not support iframes.</p>" at bounding box center [249, 222] width 149 height 43
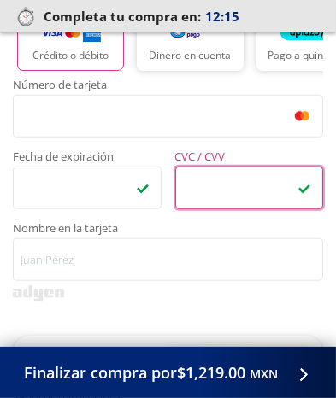
scroll to position [950, 0]
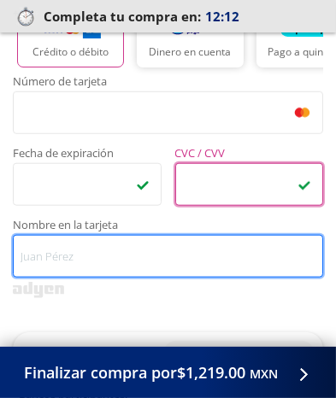
click at [44, 259] on input "Nombre en la tarjeta" at bounding box center [168, 256] width 310 height 43
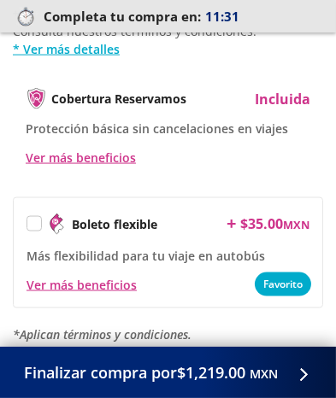
scroll to position [1511, 0]
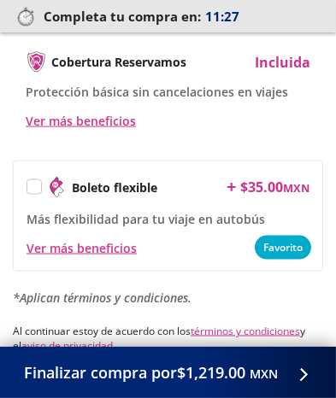
type input "[PERSON_NAME] [PERSON_NAME]"
click at [155, 384] on span "Finalizar compra por $1,219.00 MXN" at bounding box center [151, 372] width 254 height 23
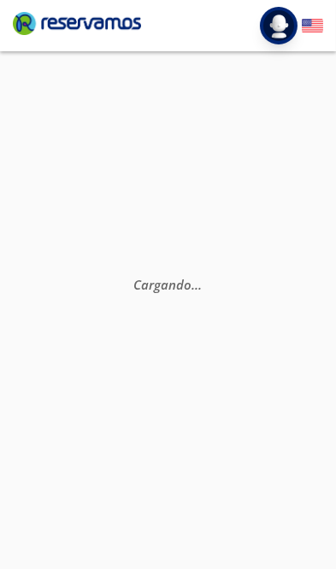
scroll to position [35, 0]
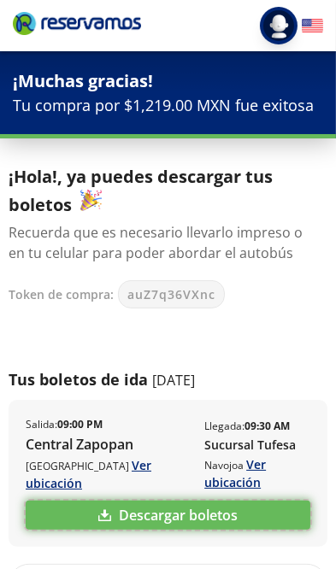
click at [185, 503] on link "Descargar boletos" at bounding box center [168, 515] width 285 height 29
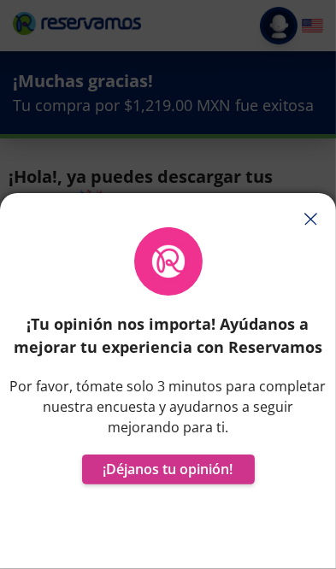
click at [304, 213] on icon "button" at bounding box center [310, 219] width 13 height 13
